Goal: Information Seeking & Learning: Learn about a topic

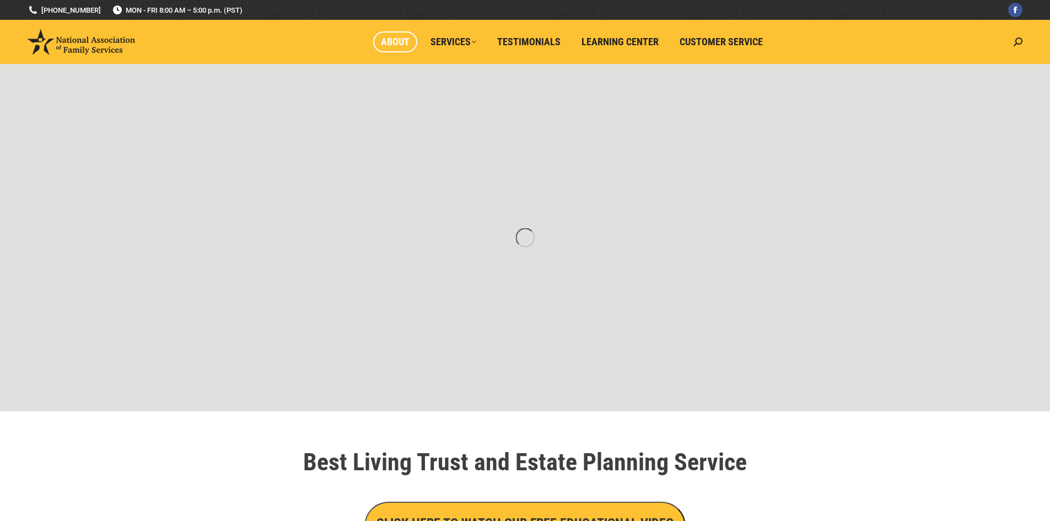
click at [395, 40] on span "About" at bounding box center [395, 42] width 29 height 12
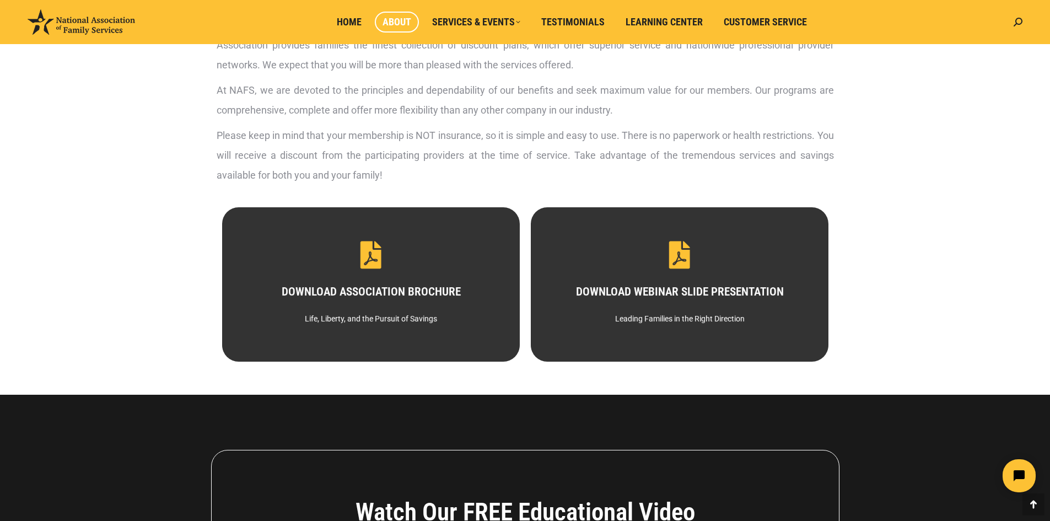
scroll to position [496, 0]
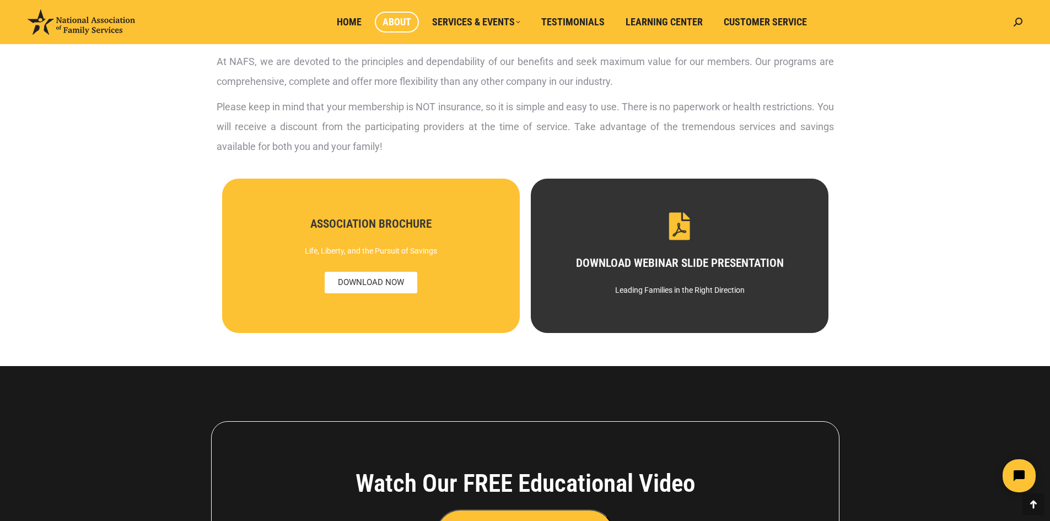
click at [350, 286] on div "DOWNLOAD ASSOCIATION BROCHURE Life, Liberty, and the Pursuit of Savings ASSOCIA…" at bounding box center [371, 256] width 298 height 154
click at [350, 282] on span "DOWNLOAD NOW" at bounding box center [370, 283] width 93 height 22
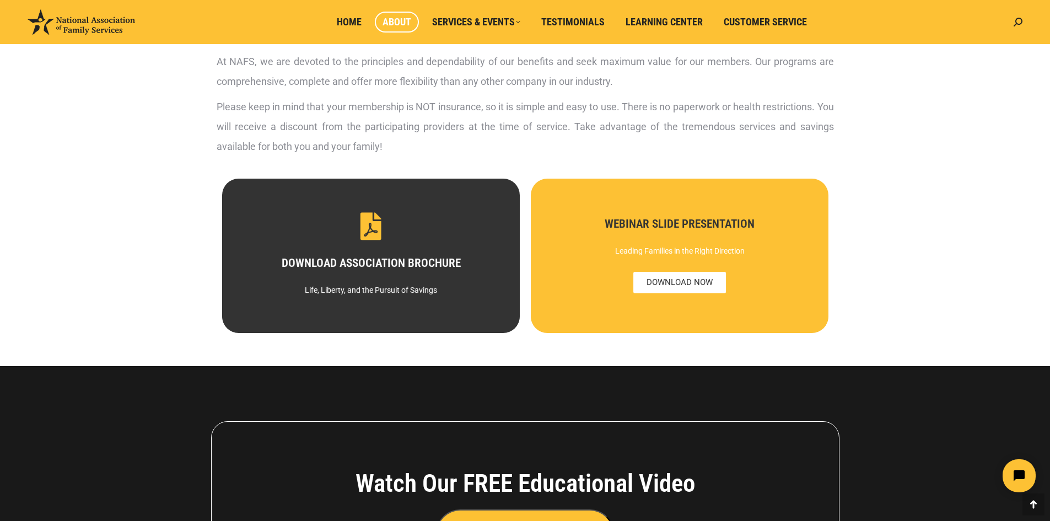
click at [763, 287] on div "WEBINAR SLIDE PRESENTATION Leading Families in the Right Direction DOWNLOAD NOW" at bounding box center [679, 255] width 259 height 75
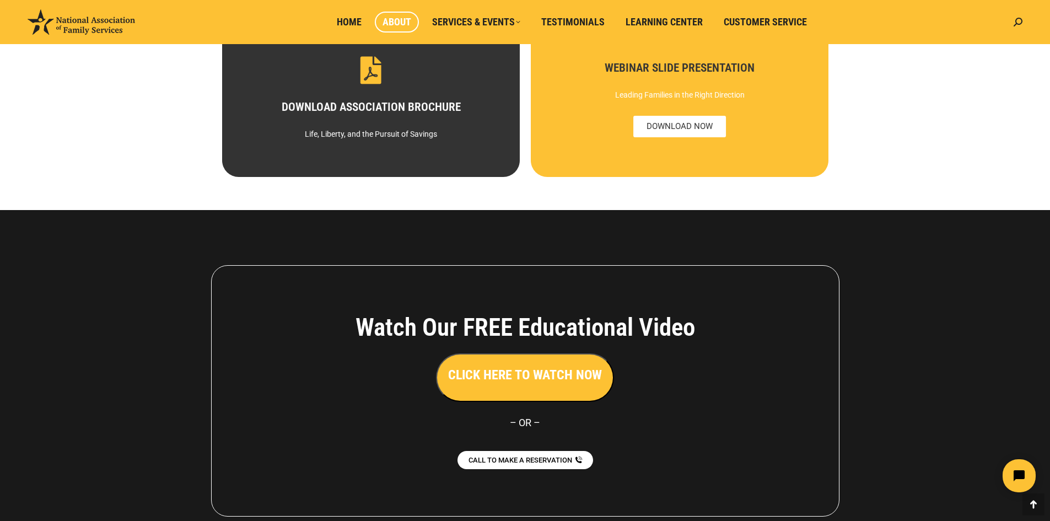
scroll to position [464, 0]
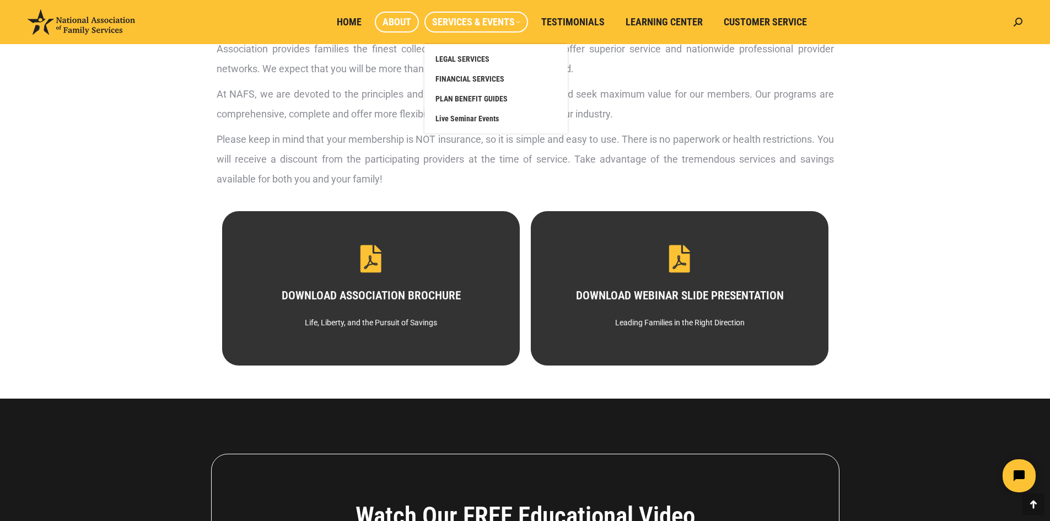
click at [482, 18] on span "Services & Events" at bounding box center [476, 22] width 88 height 12
click at [468, 58] on span "LEGAL SERVICES" at bounding box center [463, 59] width 54 height 10
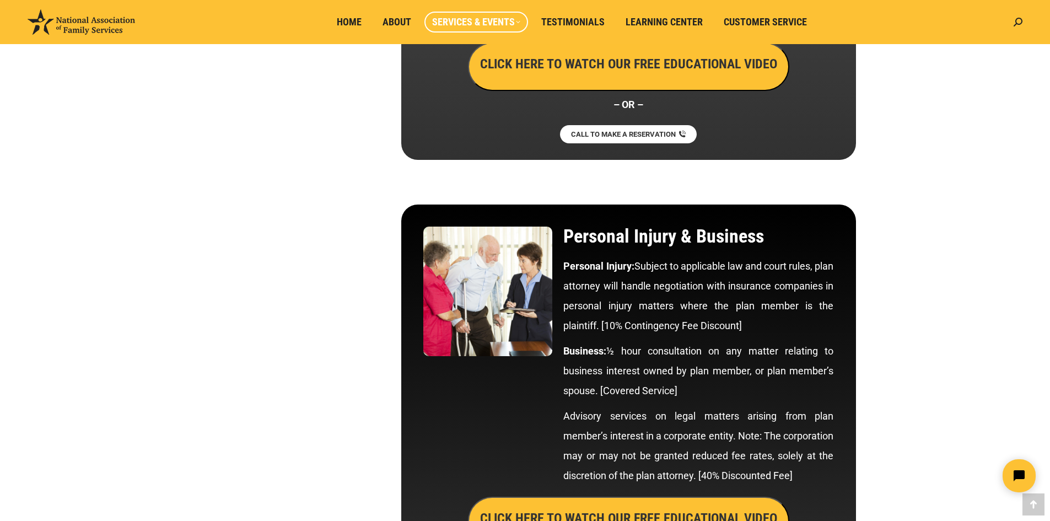
scroll to position [5422, 0]
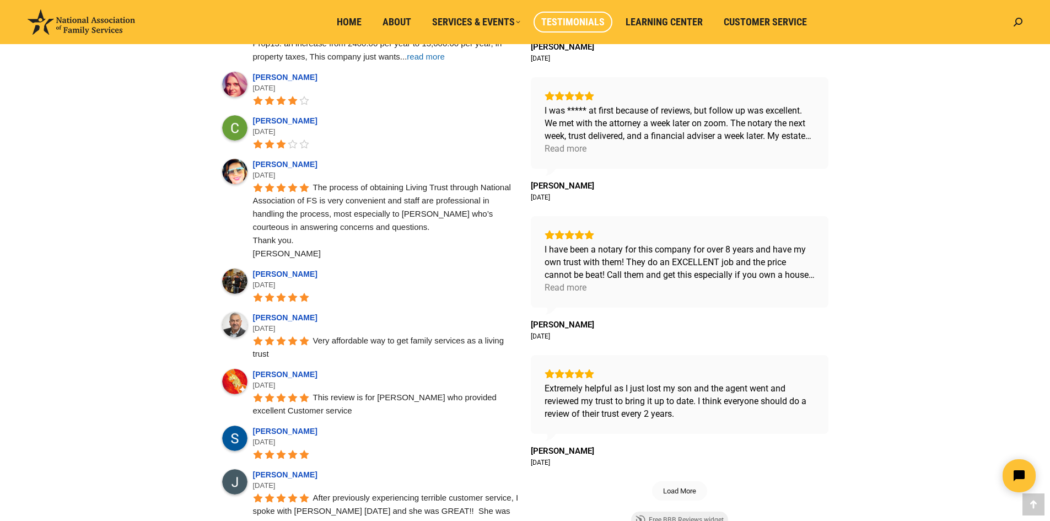
scroll to position [662, 0]
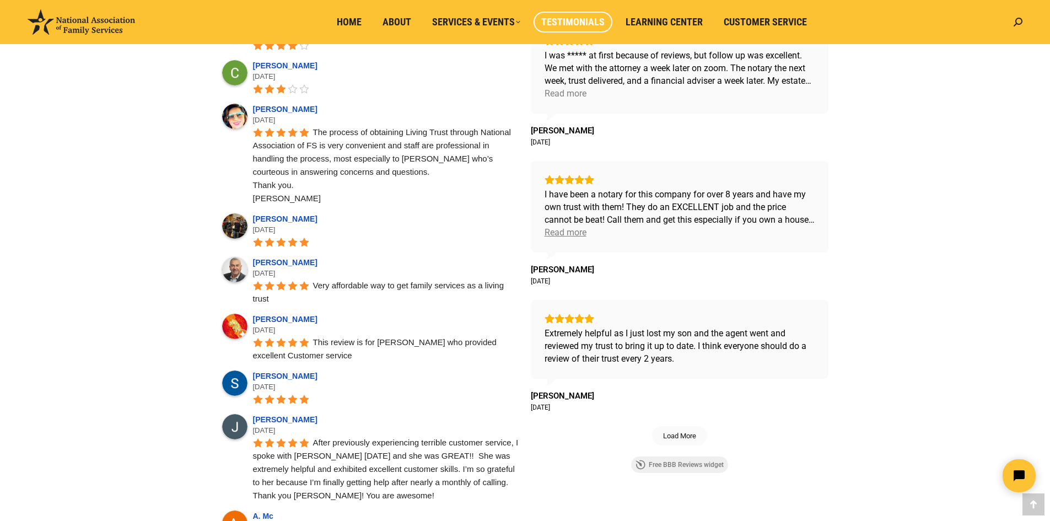
click at [561, 238] on div "Read more" at bounding box center [566, 232] width 42 height 13
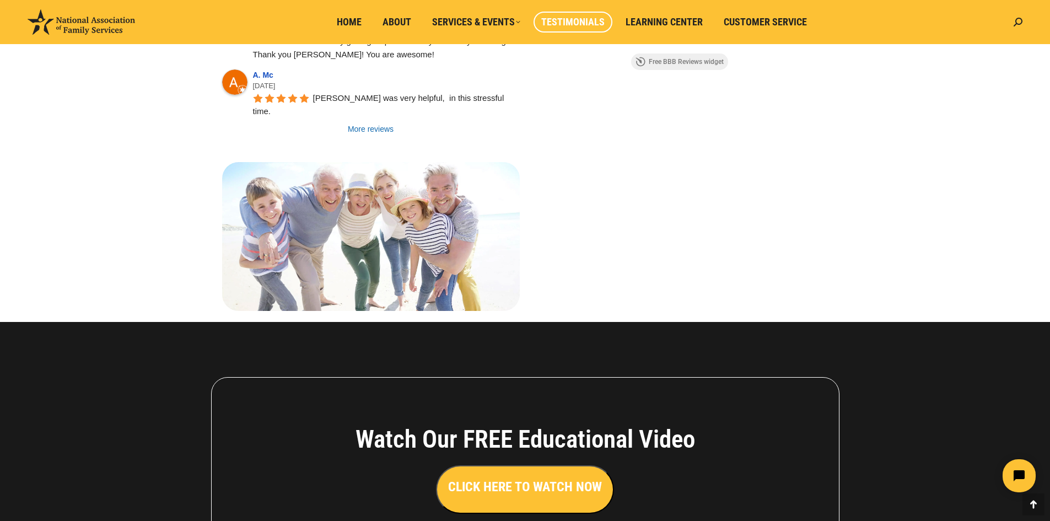
scroll to position [1289, 0]
